Goal: Task Accomplishment & Management: Manage account settings

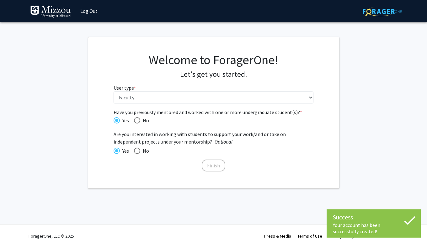
select select "5: faculty"
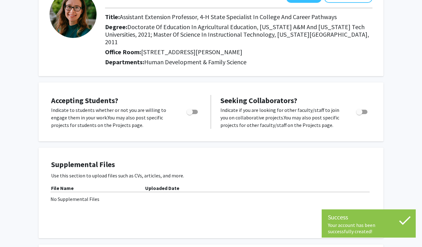
scroll to position [63, 0]
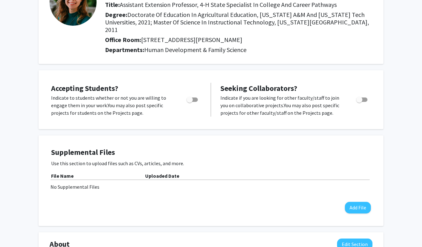
click at [197, 98] on span "Toggle" at bounding box center [192, 100] width 11 height 4
click at [190, 102] on input "Would you like to permit student requests?" at bounding box center [189, 102] width 0 height 0
checkbox input "true"
click at [365, 98] on span "Toggle" at bounding box center [361, 100] width 11 height 4
click at [359, 102] on input "Toggle" at bounding box center [359, 102] width 0 height 0
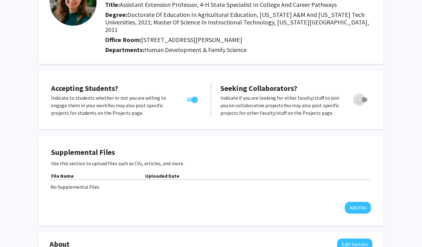
checkbox input "true"
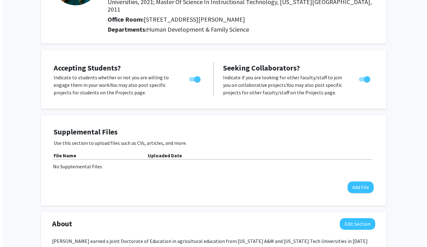
scroll to position [94, 0]
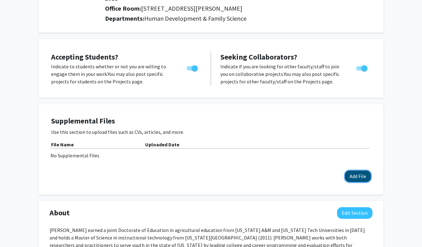
click at [359, 171] on button "Add File" at bounding box center [358, 177] width 26 height 12
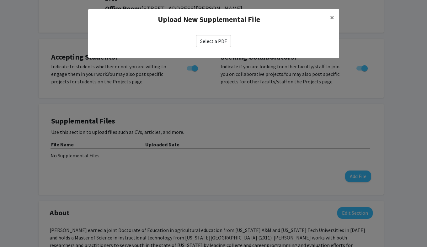
click at [216, 38] on label "Select a PDF" at bounding box center [213, 41] width 35 height 12
click at [0, 0] on input "Select a PDF" at bounding box center [0, 0] width 0 height 0
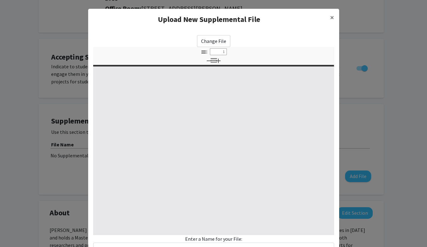
select select "custom"
type input "0"
select select "custom"
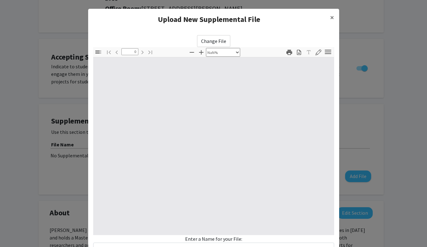
type input "1"
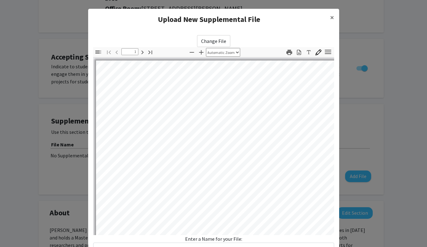
select select "auto"
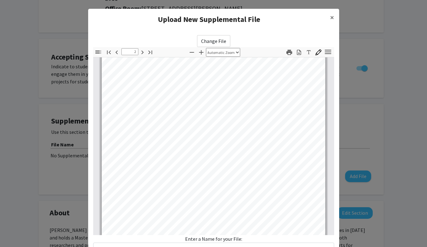
scroll to position [345, 0]
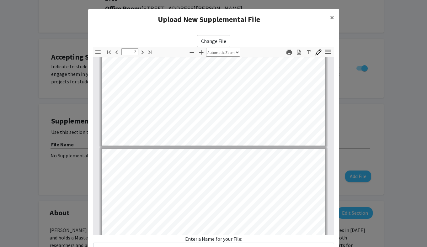
type input "3"
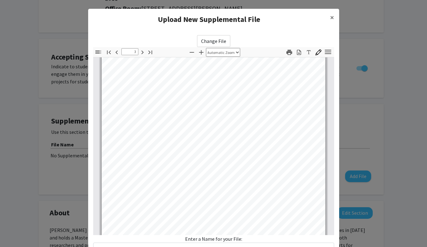
scroll to position [784, 0]
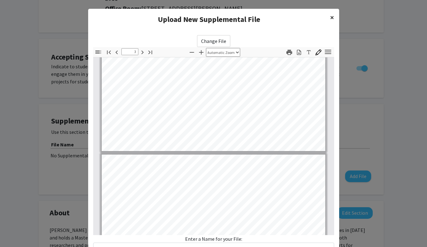
click at [330, 17] on span "×" at bounding box center [332, 18] width 4 height 10
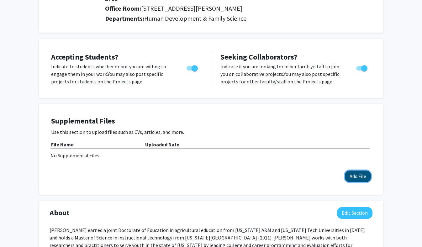
click at [356, 171] on button "Add File" at bounding box center [358, 177] width 26 height 12
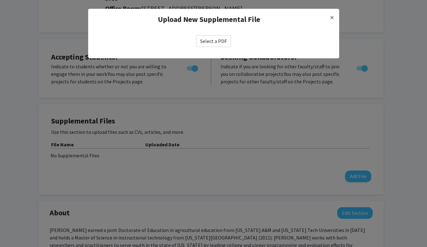
click at [216, 36] on label "Select a PDF" at bounding box center [213, 41] width 35 height 12
click at [0, 0] on input "Select a PDF" at bounding box center [0, 0] width 0 height 0
select select "custom"
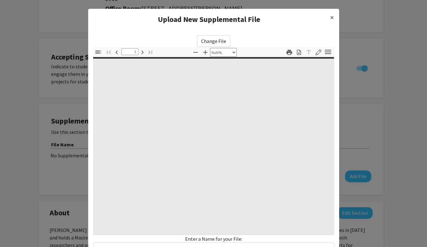
type input "0"
select select "custom"
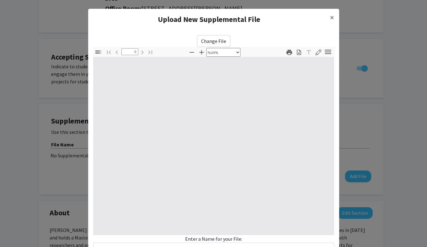
type input "1"
select select "auto"
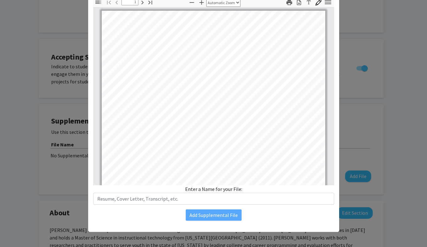
scroll to position [0, 0]
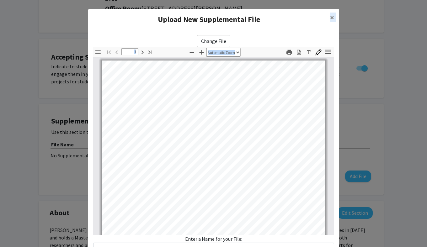
click at [110, 128] on ng-component "Upload New Supplemental File × Change File Thumbnails Document Outline Attachme…" at bounding box center [213, 142] width 251 height 267
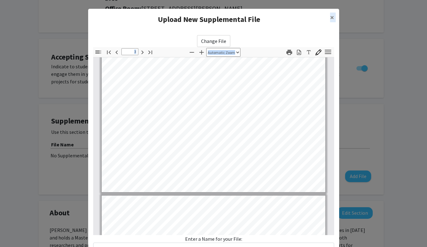
type input "4"
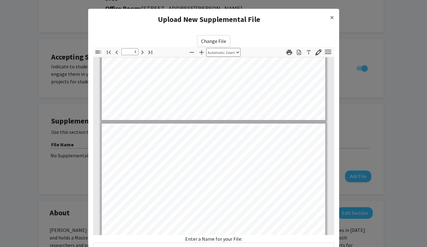
click at [220, 241] on div "Enter a Name for your File:" at bounding box center [213, 244] width 241 height 19
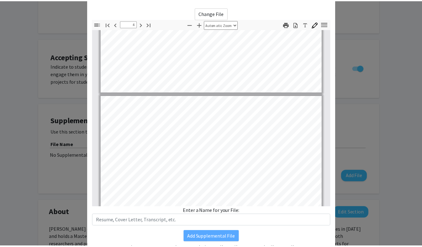
scroll to position [50, 0]
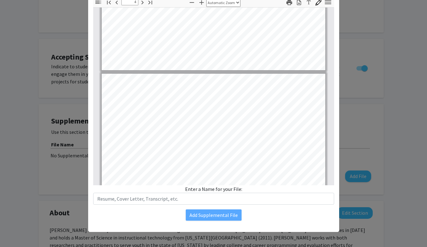
click at [208, 190] on div "Enter a Name for your File:" at bounding box center [213, 194] width 241 height 19
click at [248, 190] on div "Enter a Name for your File:" at bounding box center [213, 194] width 241 height 19
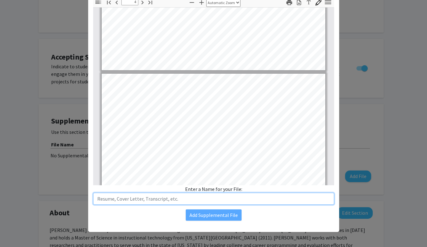
click at [159, 199] on input "text" at bounding box center [213, 199] width 241 height 12
type input "CV"
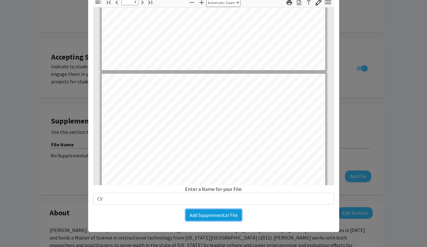
click at [213, 217] on button "Add Supplemental File" at bounding box center [214, 214] width 56 height 11
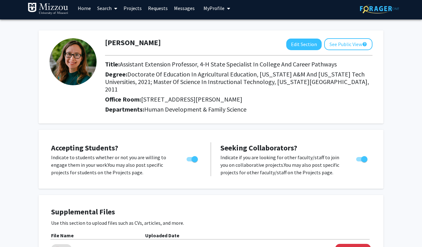
scroll to position [0, 0]
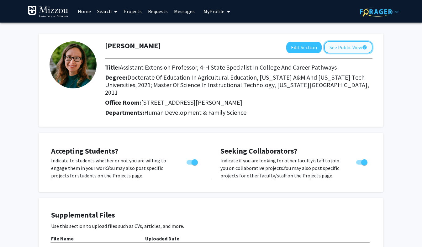
click at [345, 47] on button "See Public View help" at bounding box center [348, 47] width 48 height 12
